Goal: Use online tool/utility: Utilize a website feature to perform a specific function

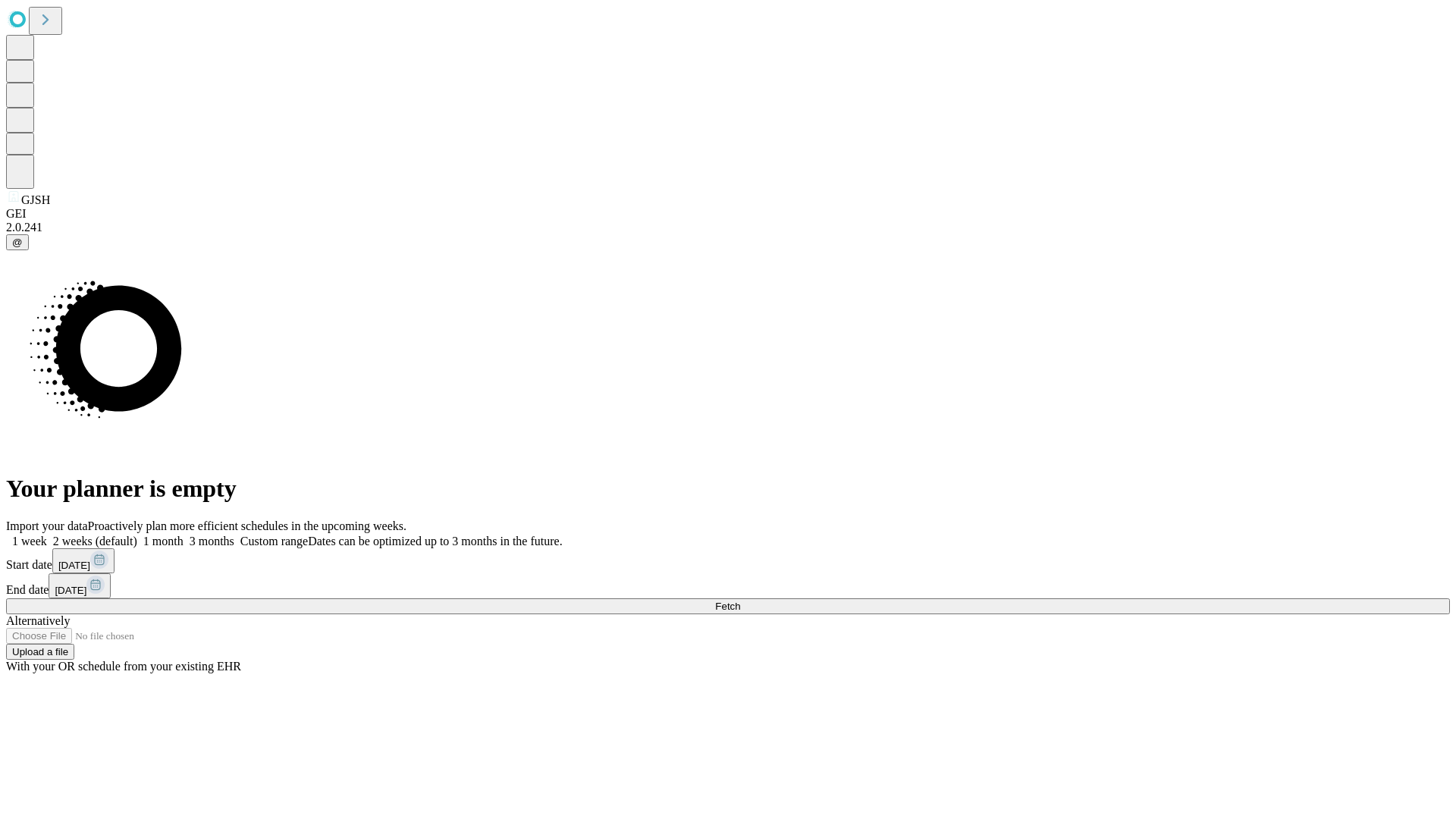
click at [740, 600] on span "Fetch" at bounding box center [728, 606] width 25 height 12
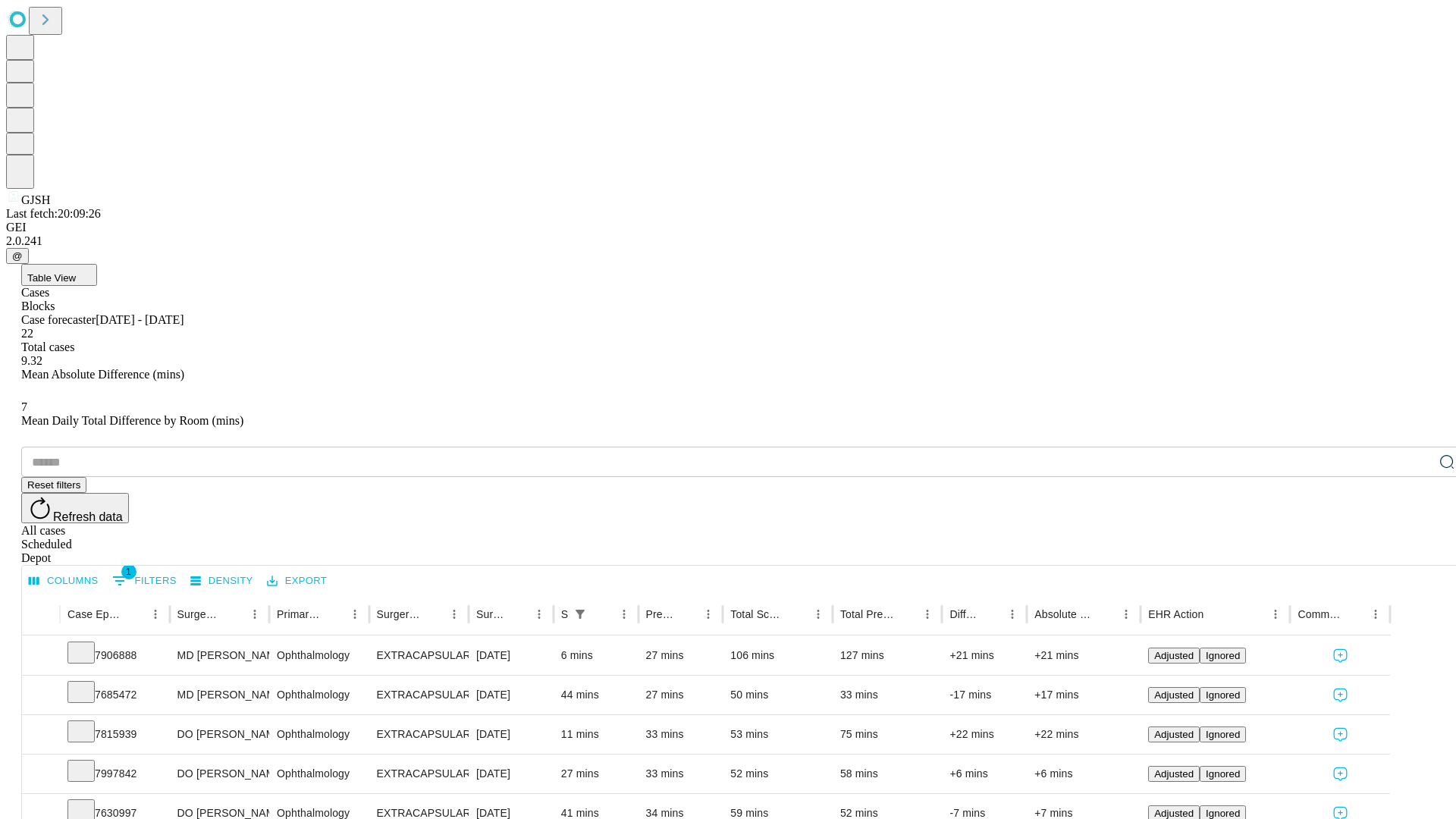
click at [76, 272] on span "Table View" at bounding box center [51, 278] width 49 height 12
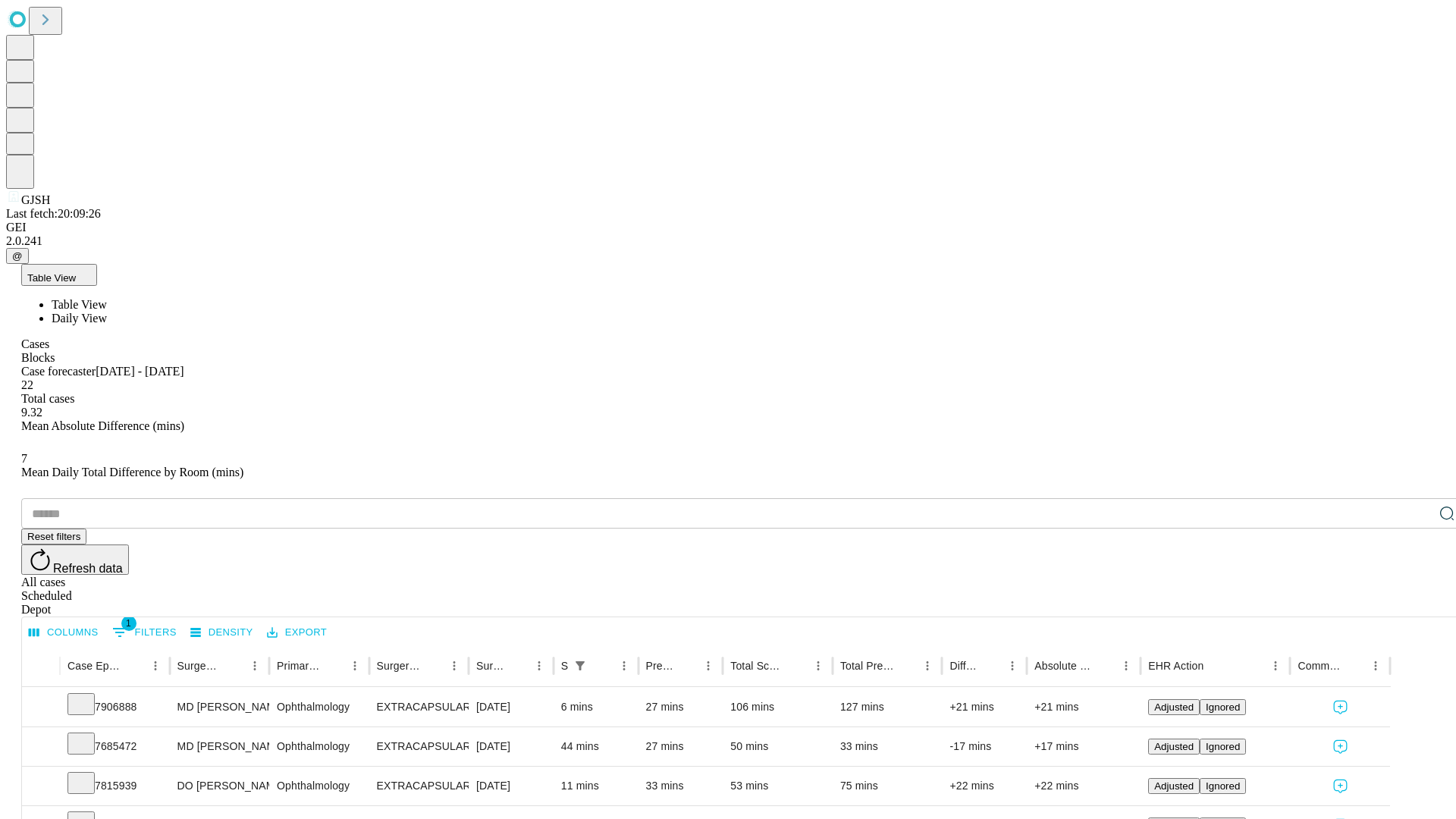
click at [107, 311] on span "Daily View" at bounding box center [79, 318] width 55 height 13
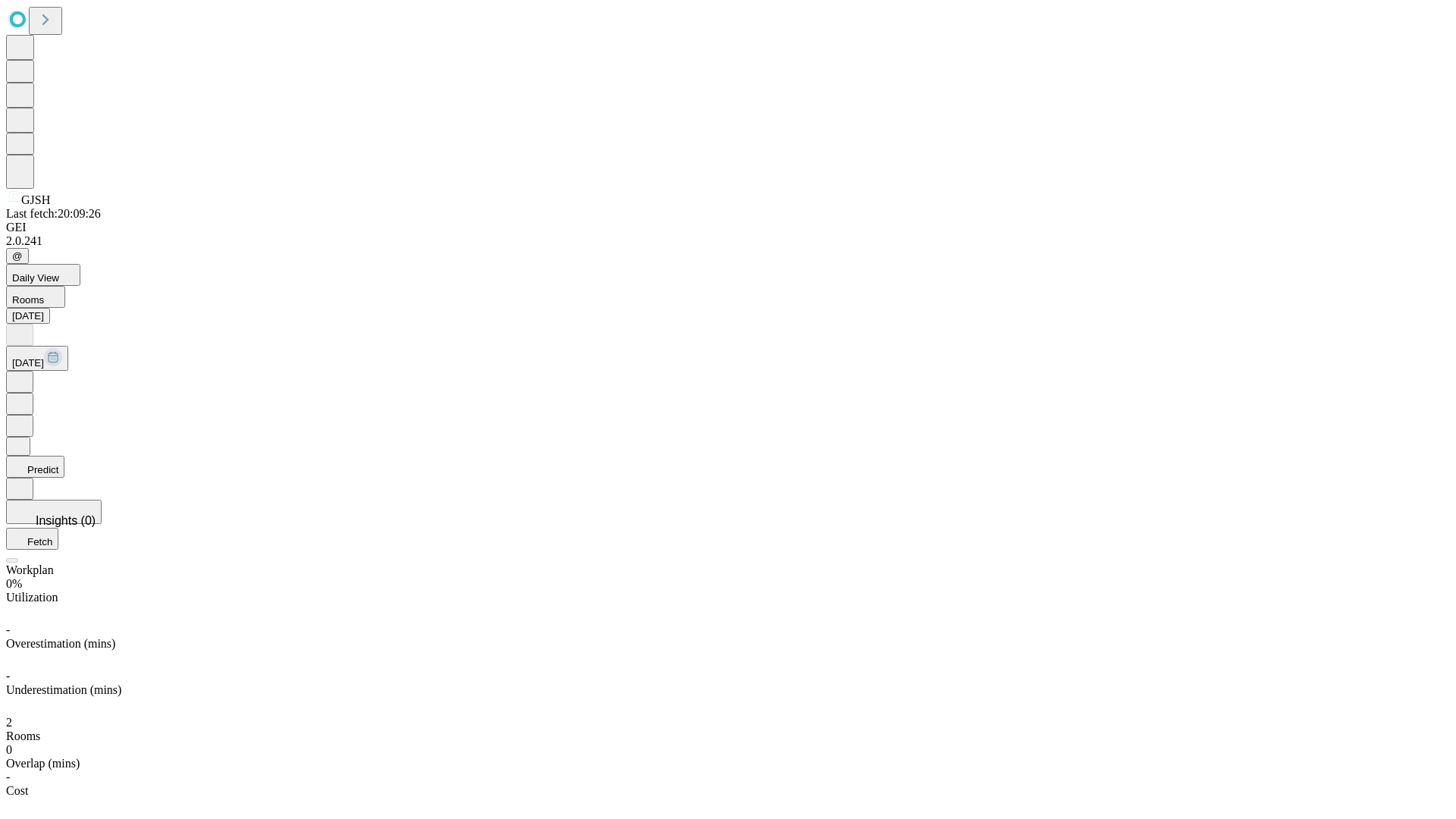
click at [65, 455] on button "Predict" at bounding box center [35, 466] width 59 height 22
